Goal: Information Seeking & Learning: Learn about a topic

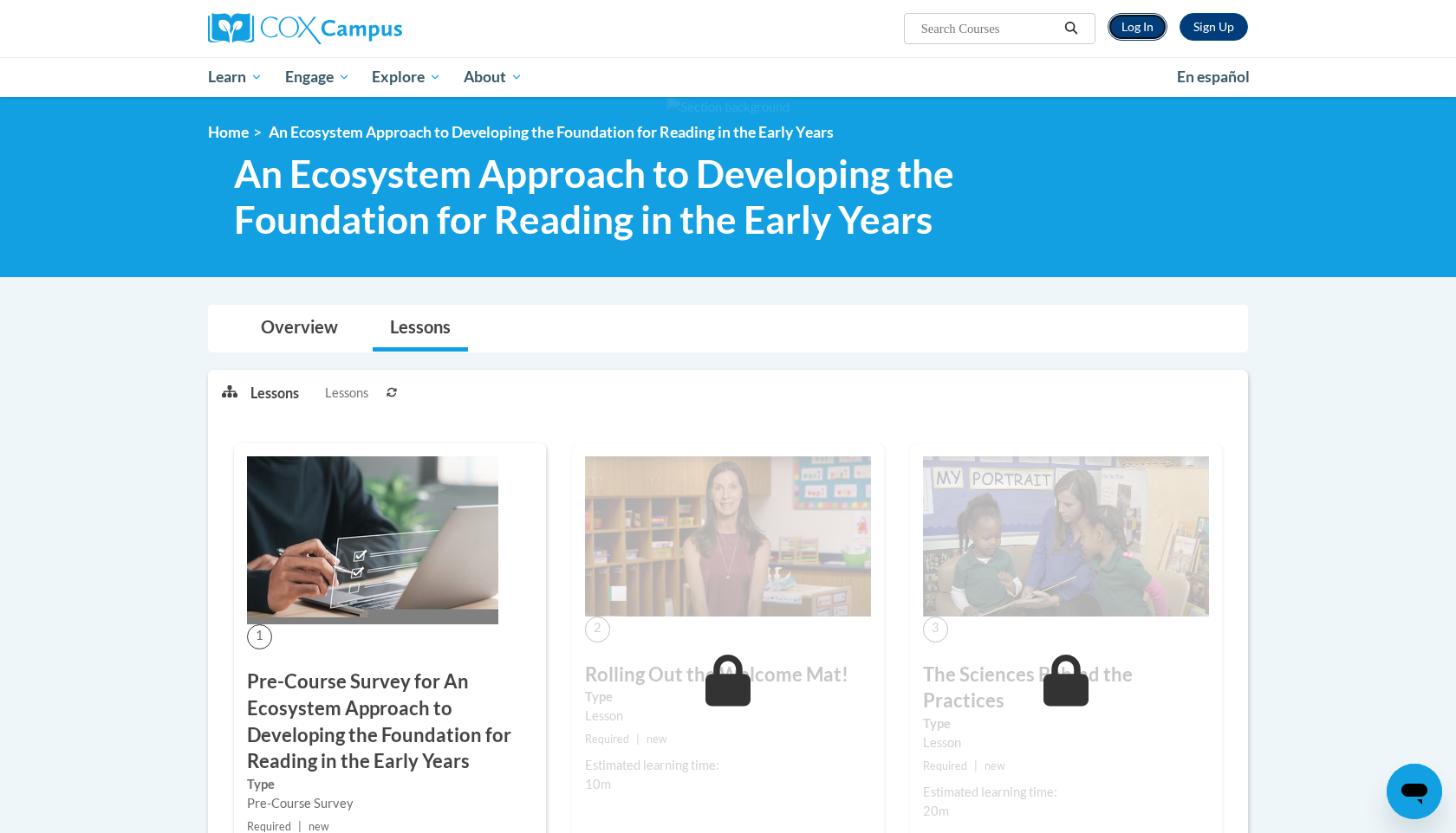
click at [1134, 33] on link "Log In" at bounding box center [1137, 27] width 60 height 28
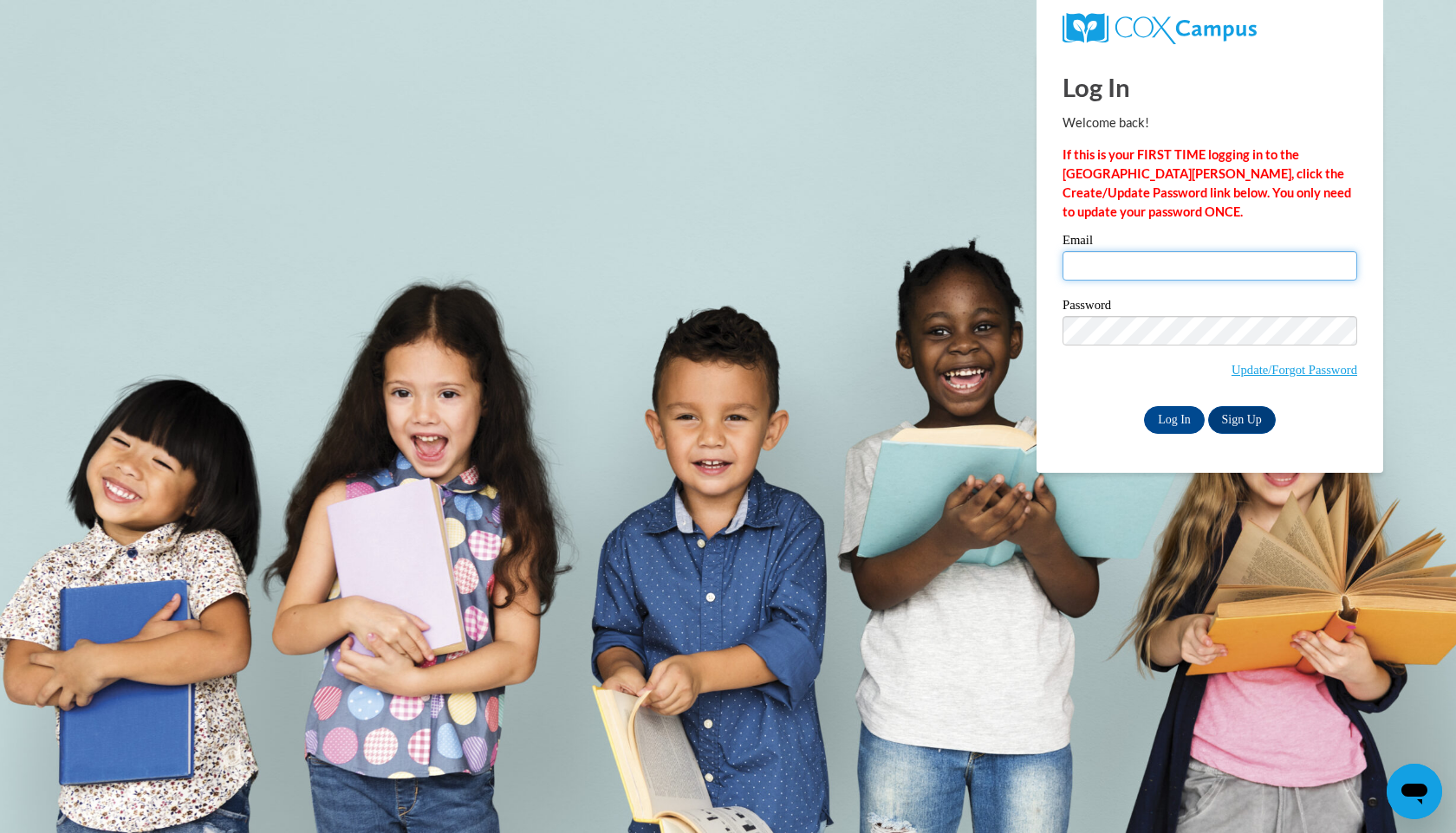
click at [1089, 266] on input "Email" at bounding box center [1209, 266] width 294 height 30
type input "mariavdiaz28@gmail.com"
click at [1159, 412] on input "Log In" at bounding box center [1175, 420] width 61 height 28
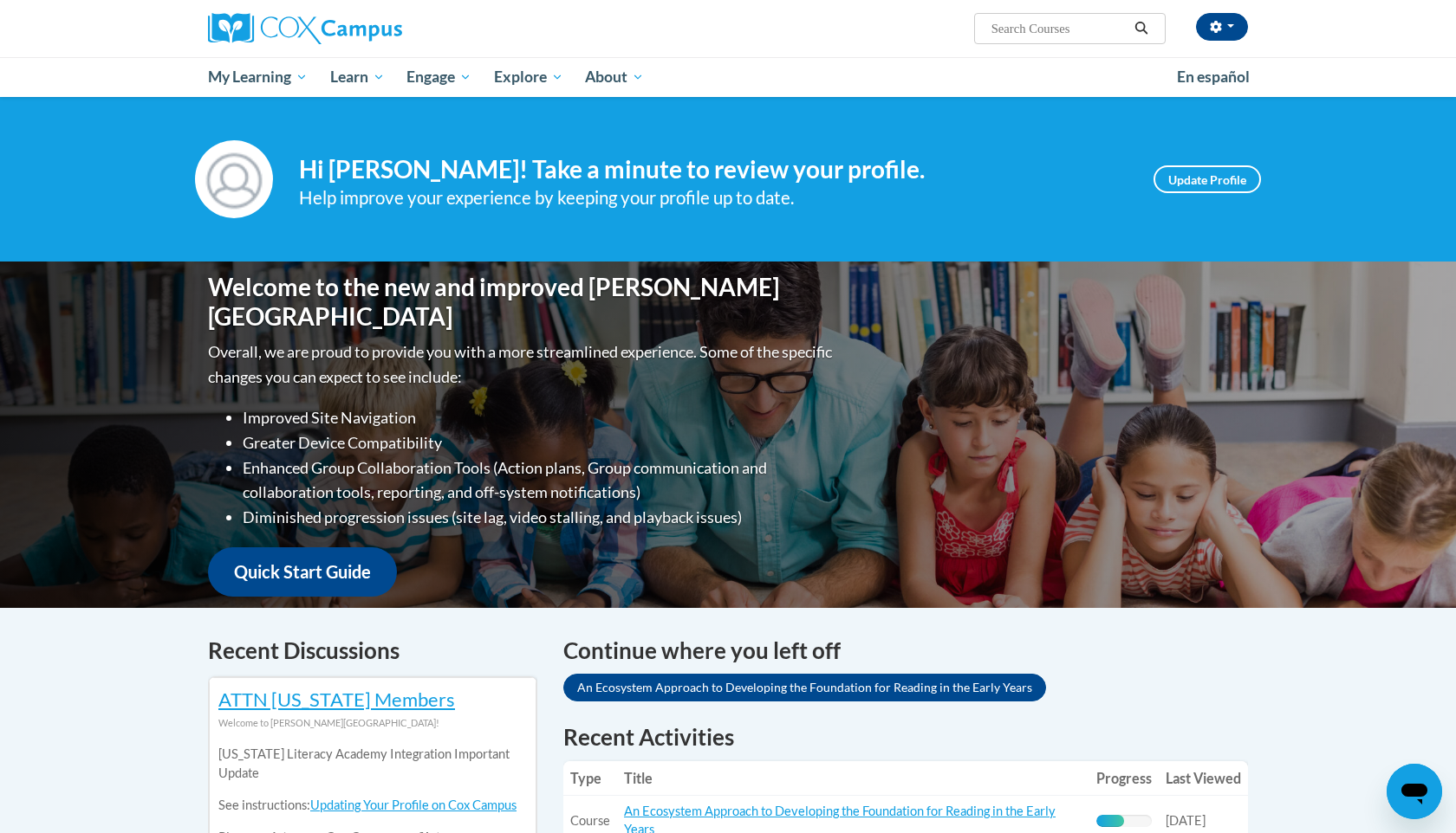
click at [1111, 692] on div "Continue where you left off An Ecosystem Approach to Developing the Foundation …" at bounding box center [906, 672] width 685 height 75
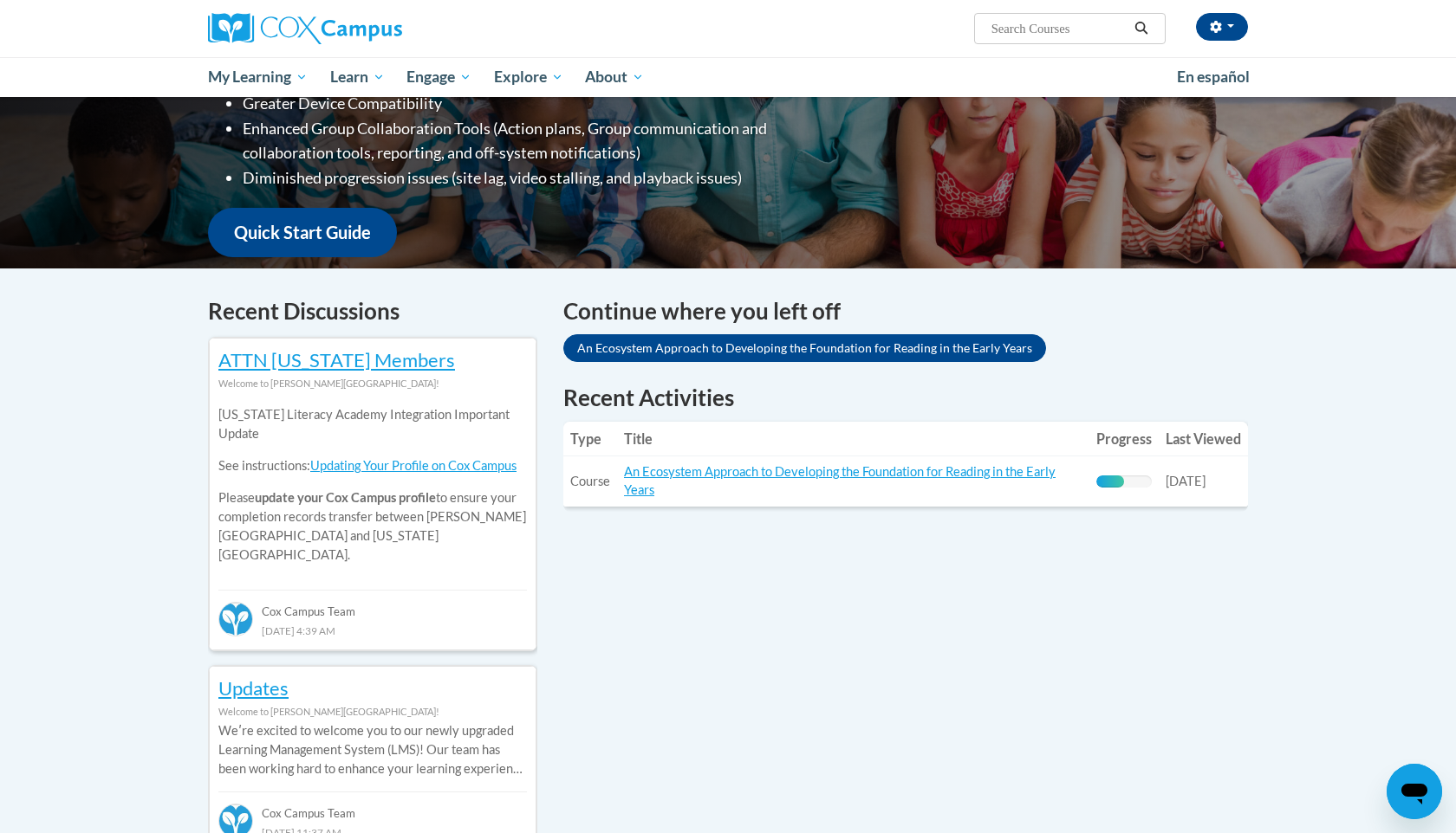
scroll to position [346, 0]
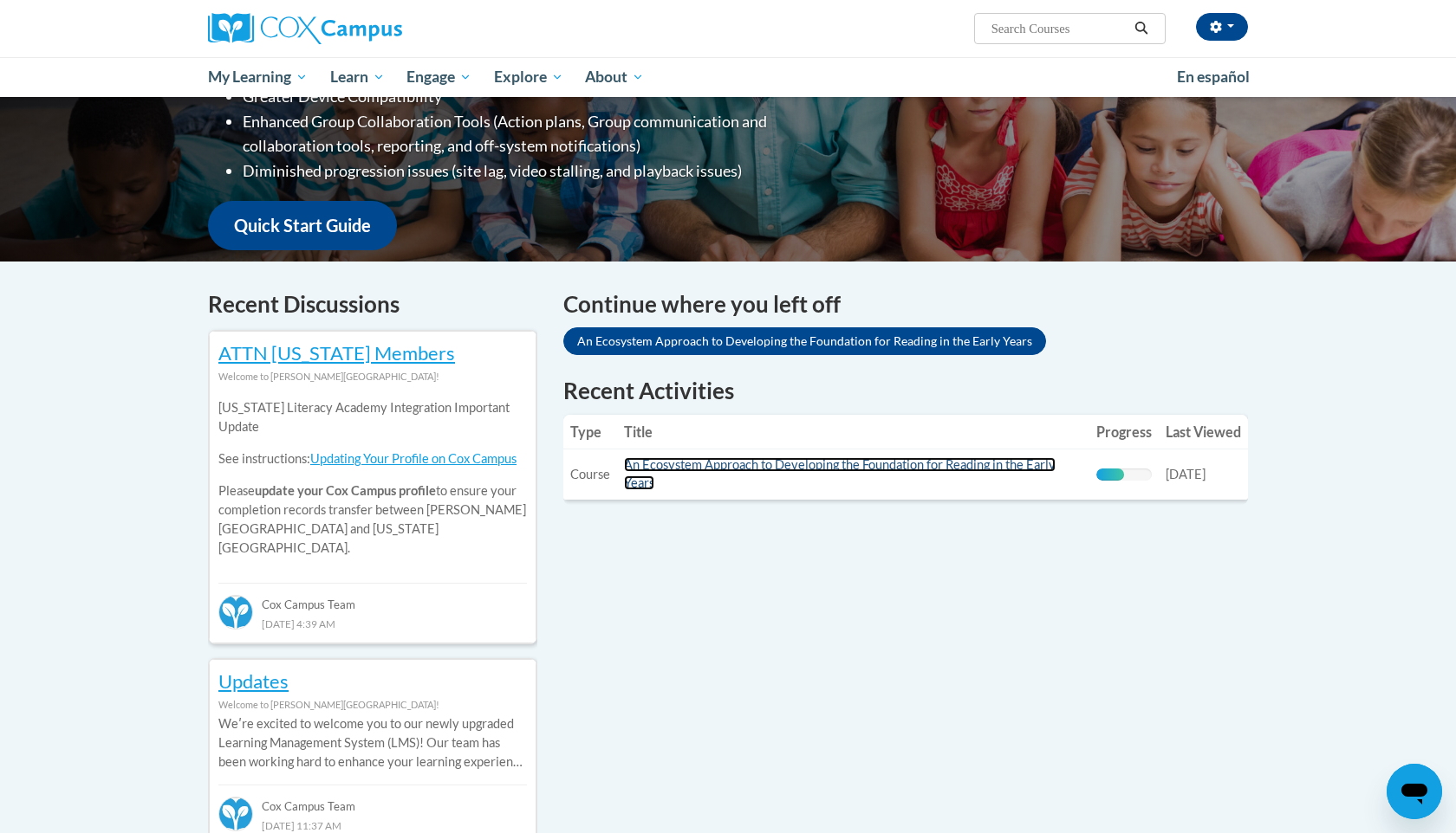
click at [953, 470] on link "An Ecosystem Approach to Developing the Foundation for Reading in the Early Yea…" at bounding box center [840, 474] width 432 height 33
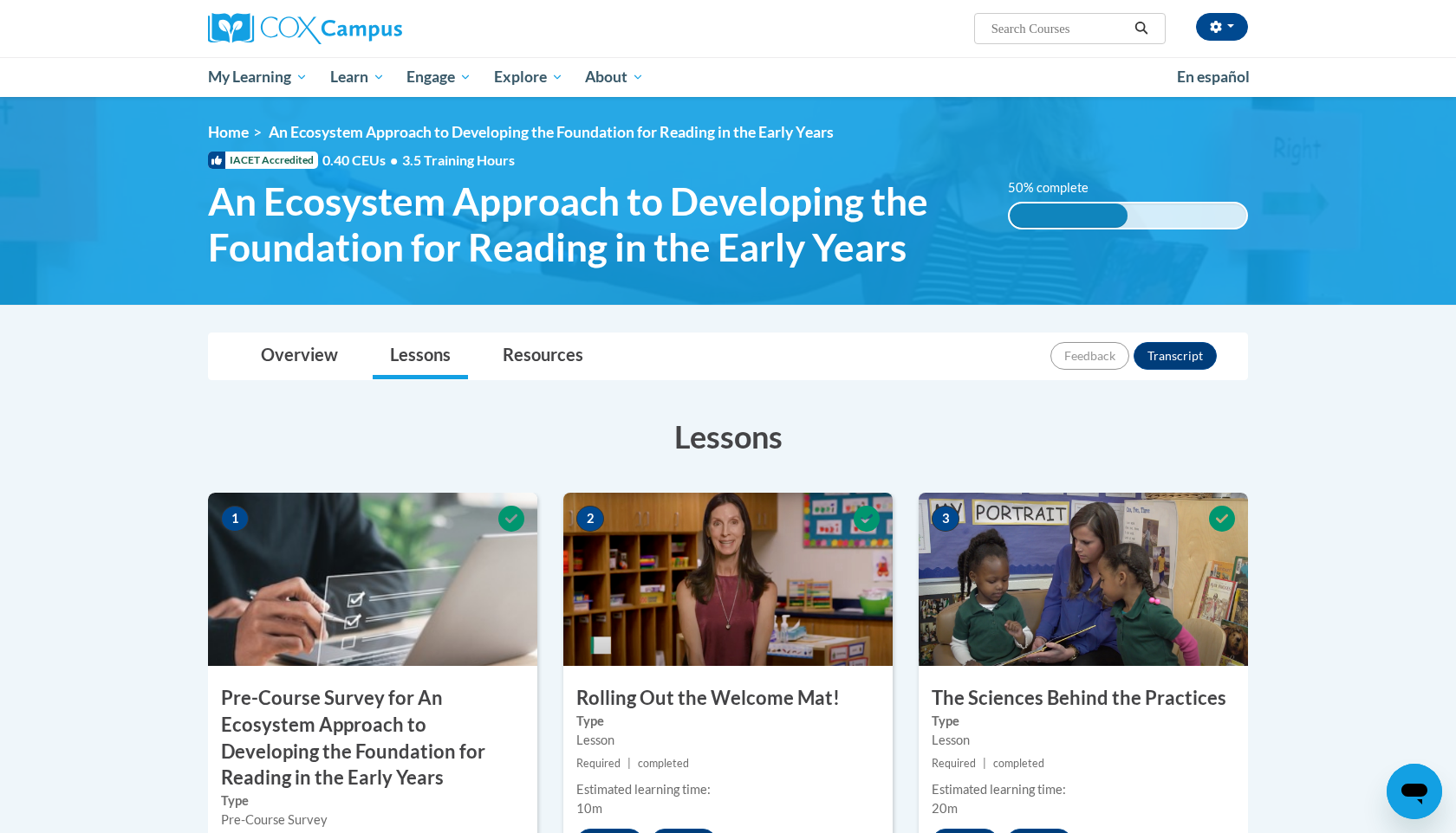
click at [1022, 440] on h3 "Lessons" at bounding box center [728, 436] width 1040 height 43
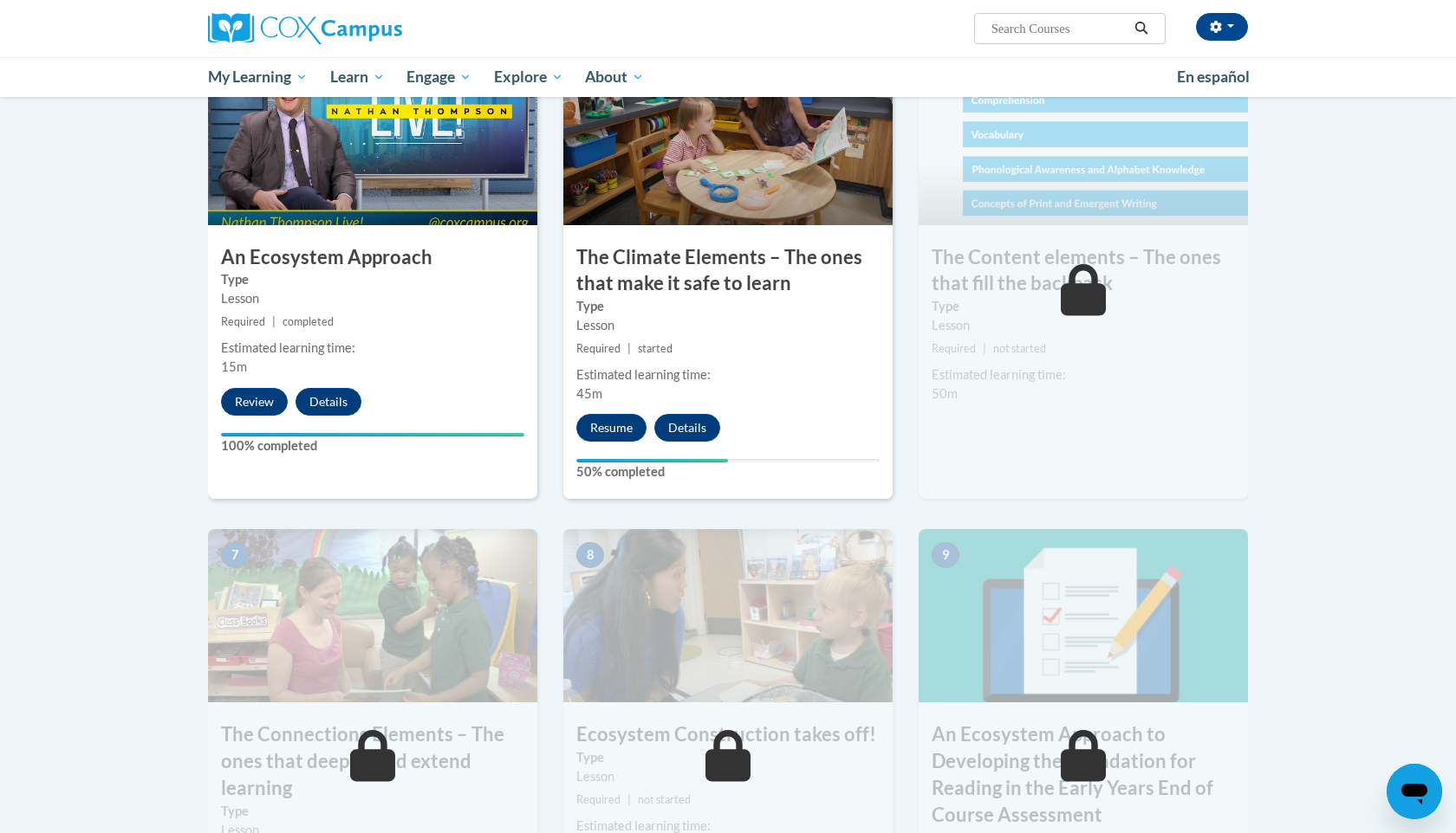
scroll to position [935, 0]
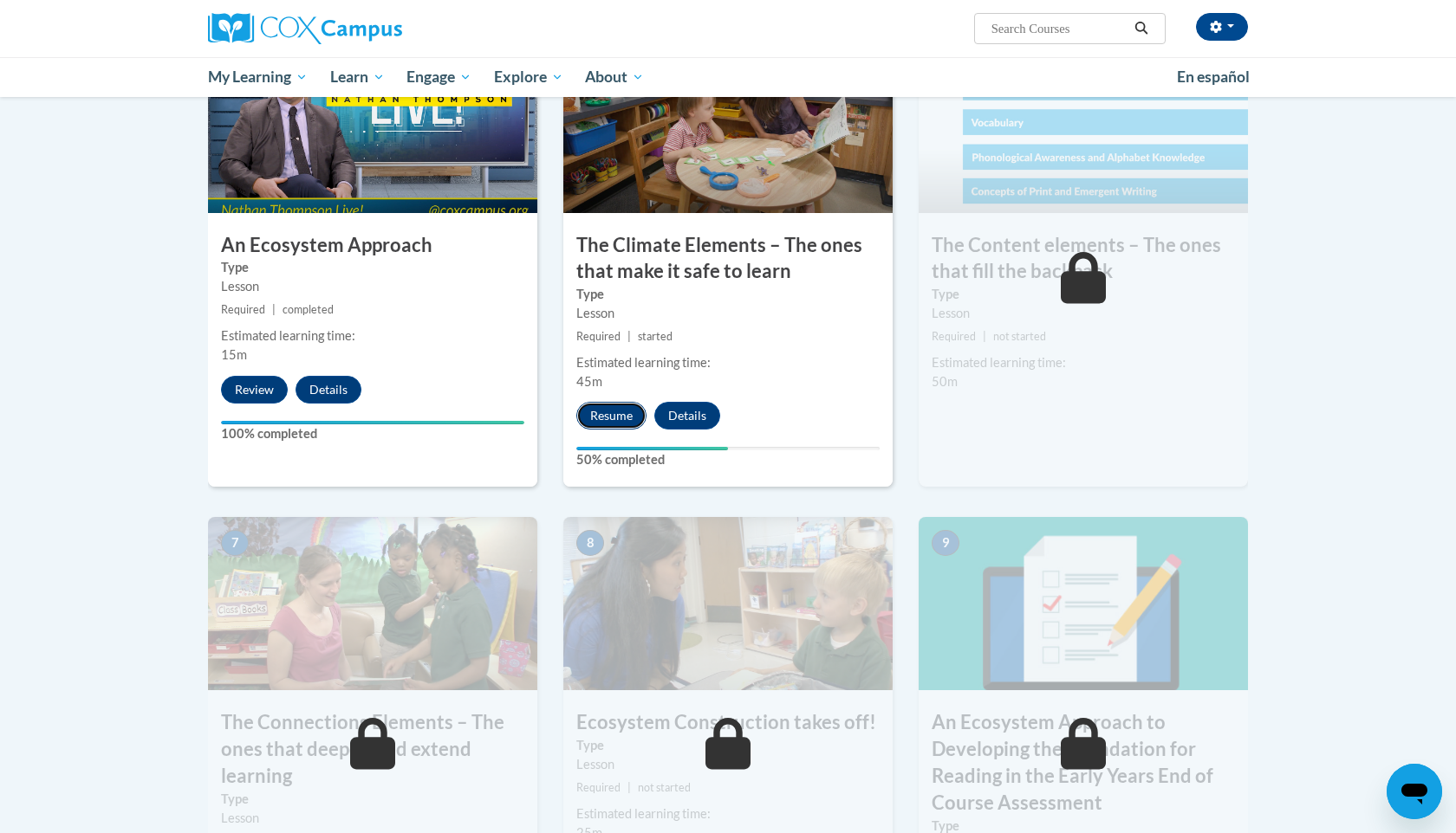
click at [629, 408] on button "Resume" at bounding box center [611, 416] width 70 height 28
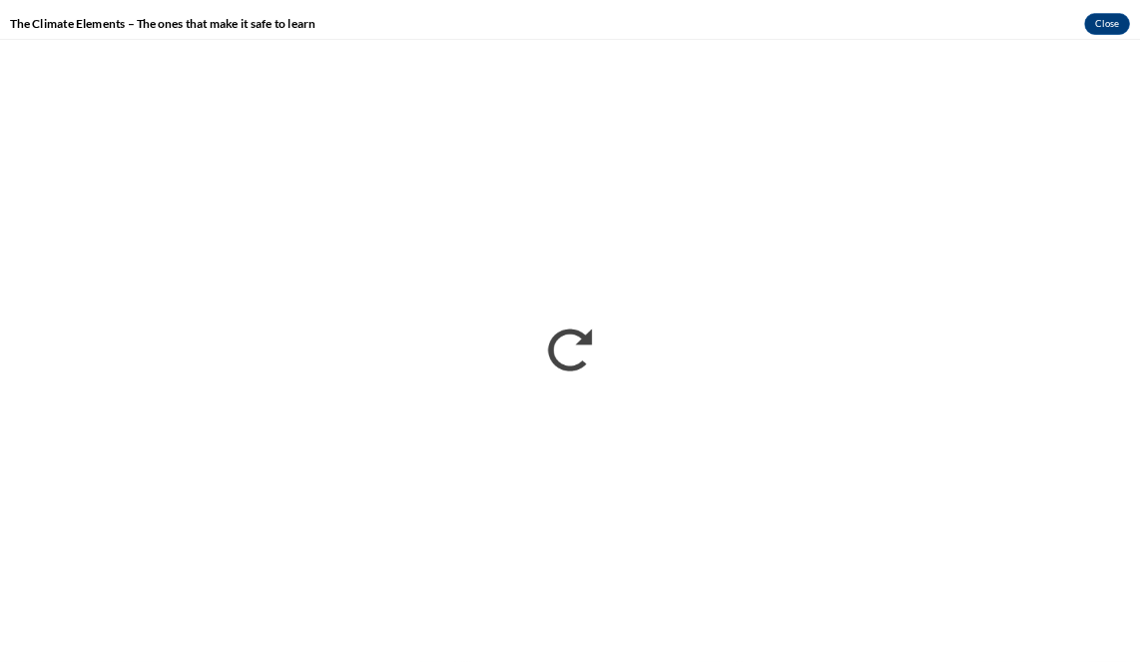
scroll to position [0, 0]
